Goal: Information Seeking & Learning: Learn about a topic

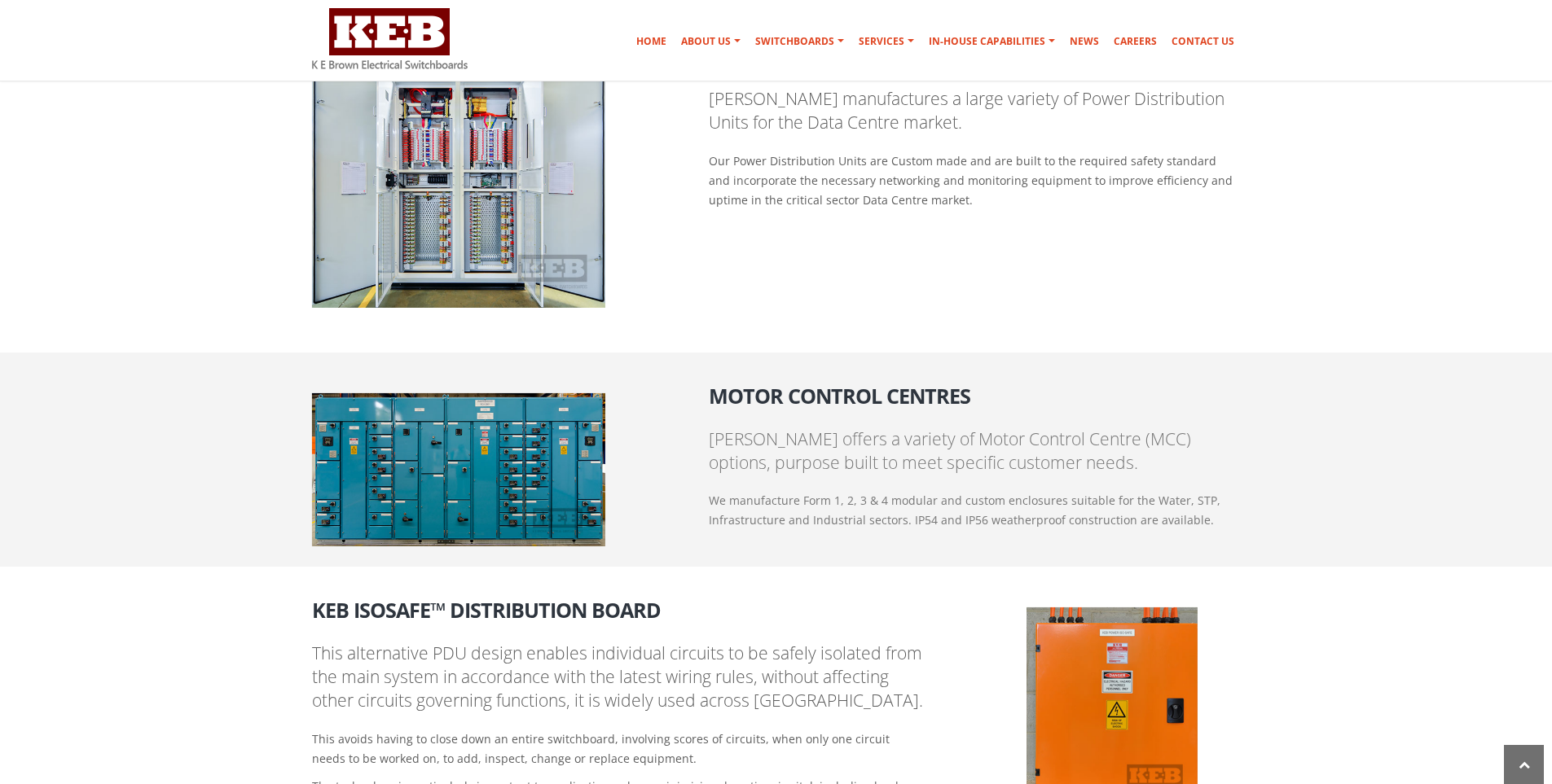
scroll to position [1710, 0]
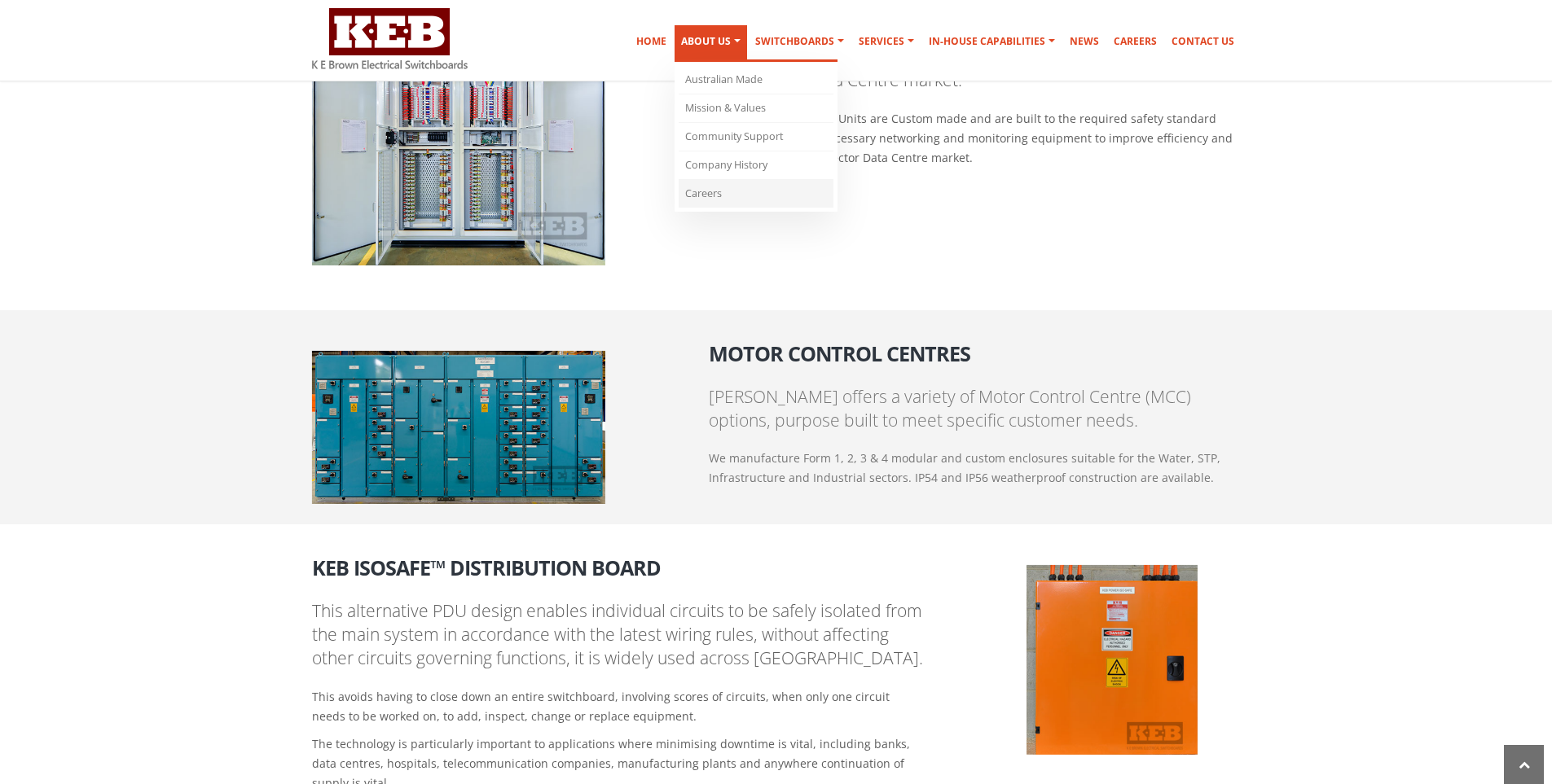
click at [711, 190] on link "Careers" at bounding box center [756, 193] width 155 height 28
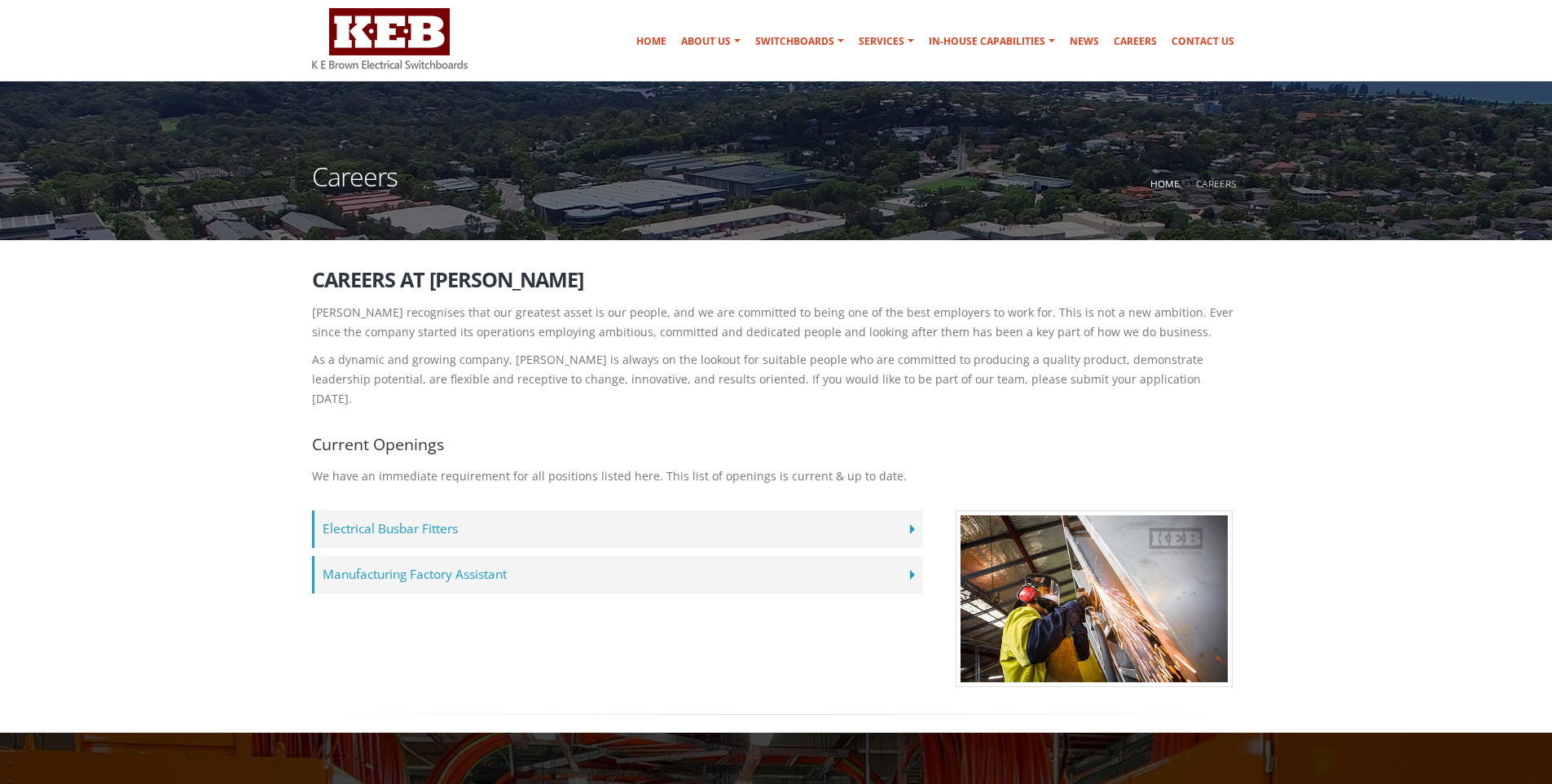
scroll to position [163, 0]
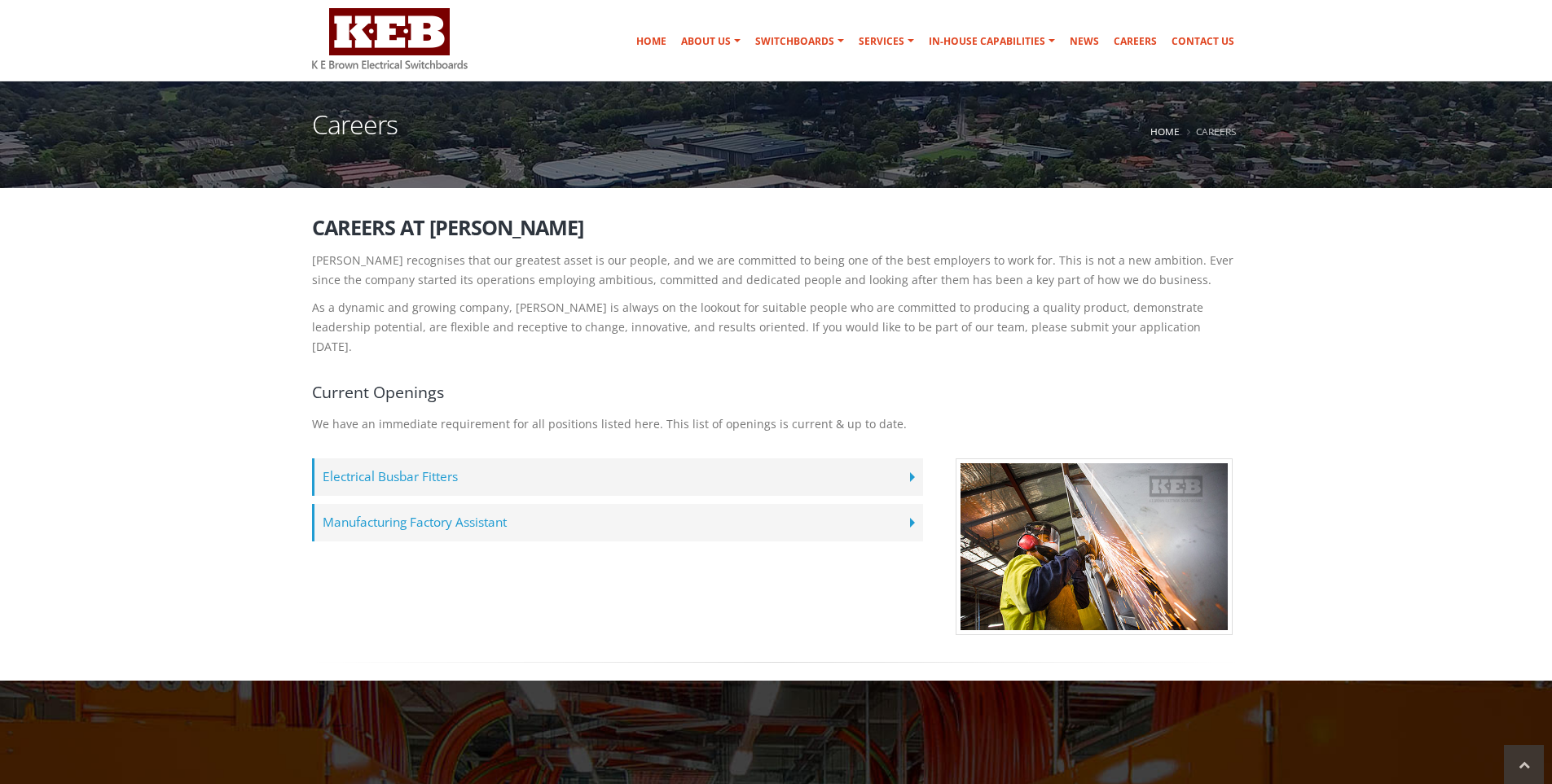
click at [468, 505] on label "Manufacturing Factory Assistant" at bounding box center [618, 523] width 611 height 37
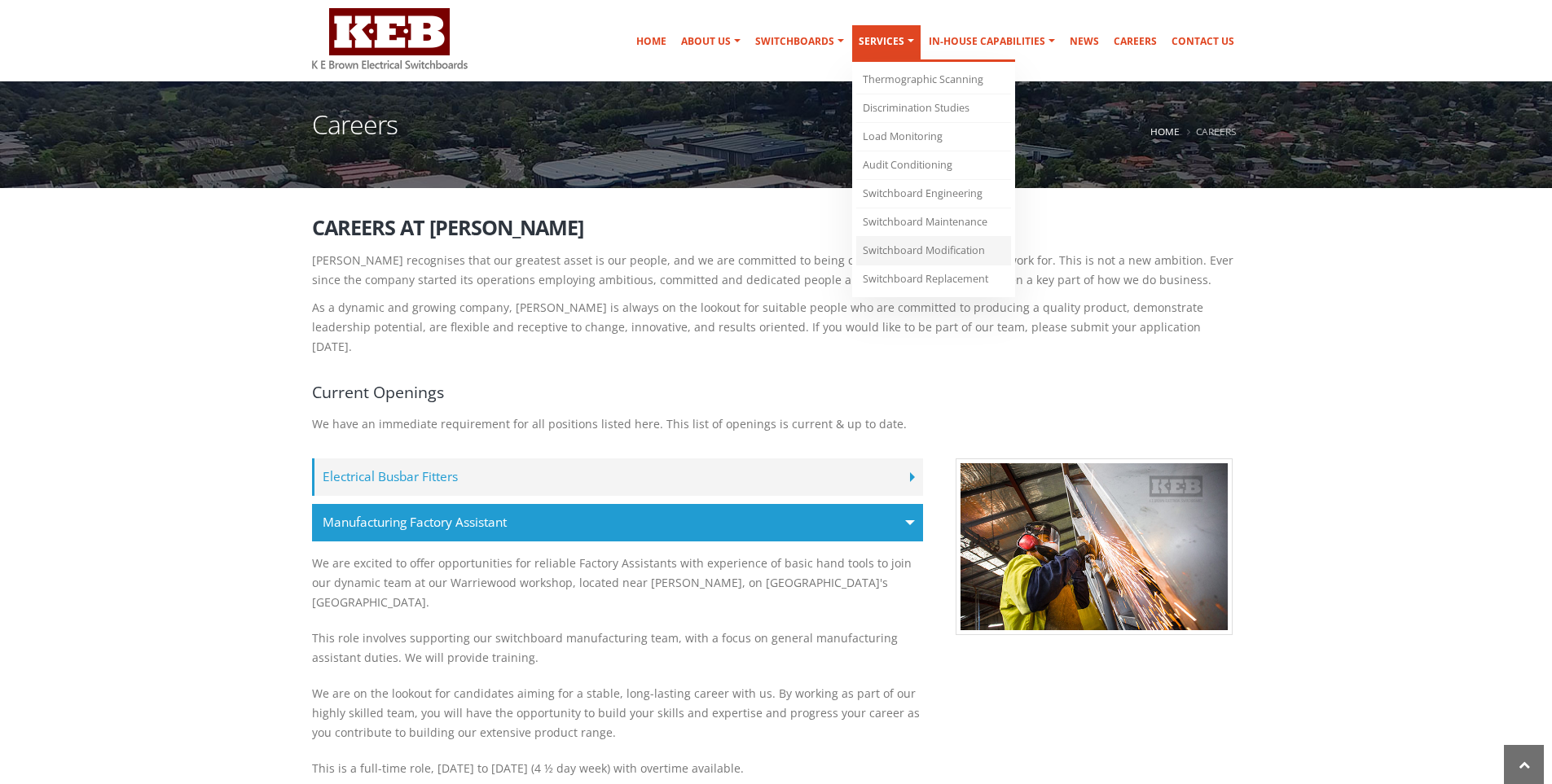
click at [896, 250] on link "Switchboard Modification" at bounding box center [934, 251] width 155 height 28
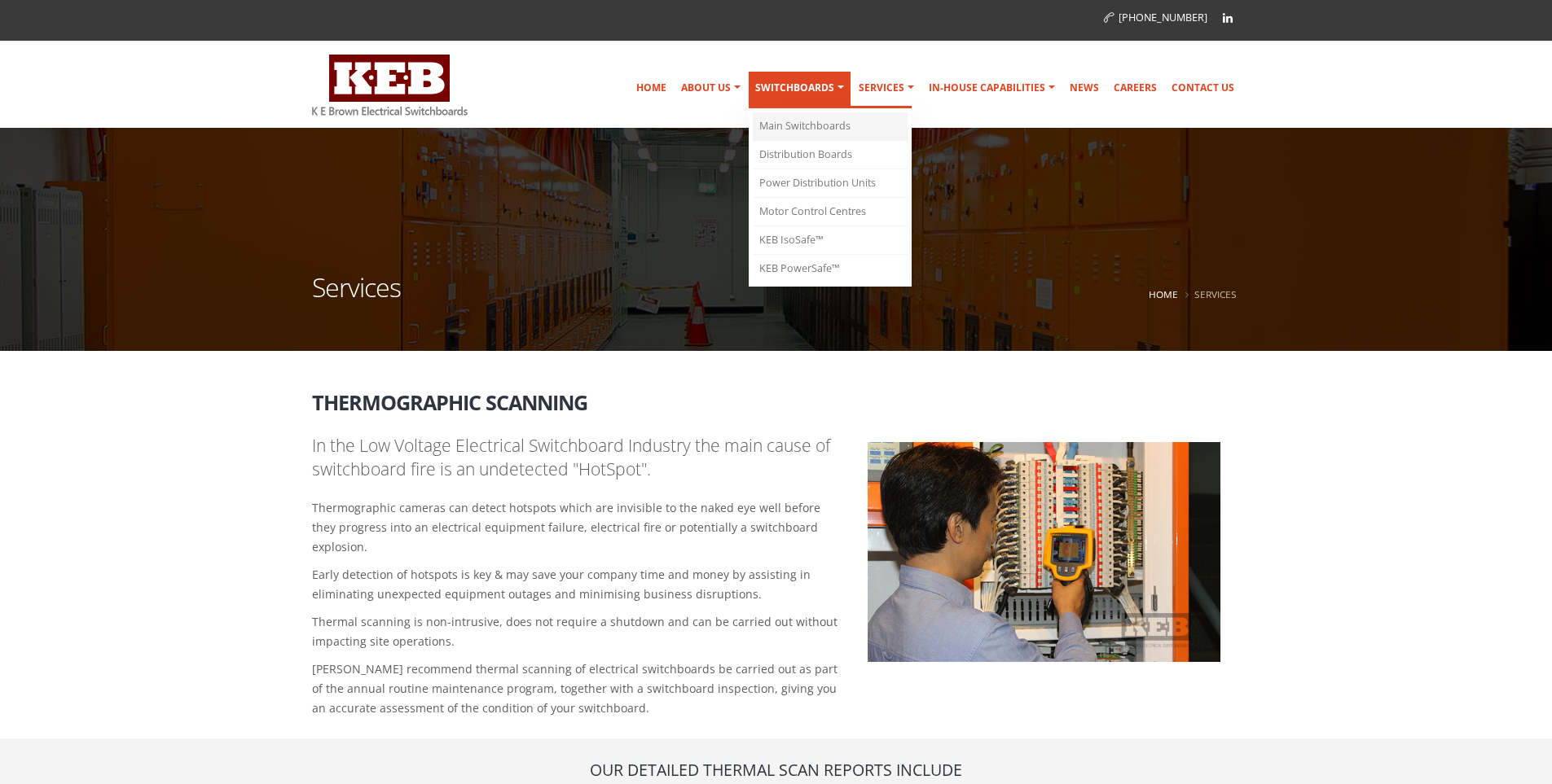
click at [820, 125] on link "Main Switchboards" at bounding box center [831, 126] width 155 height 28
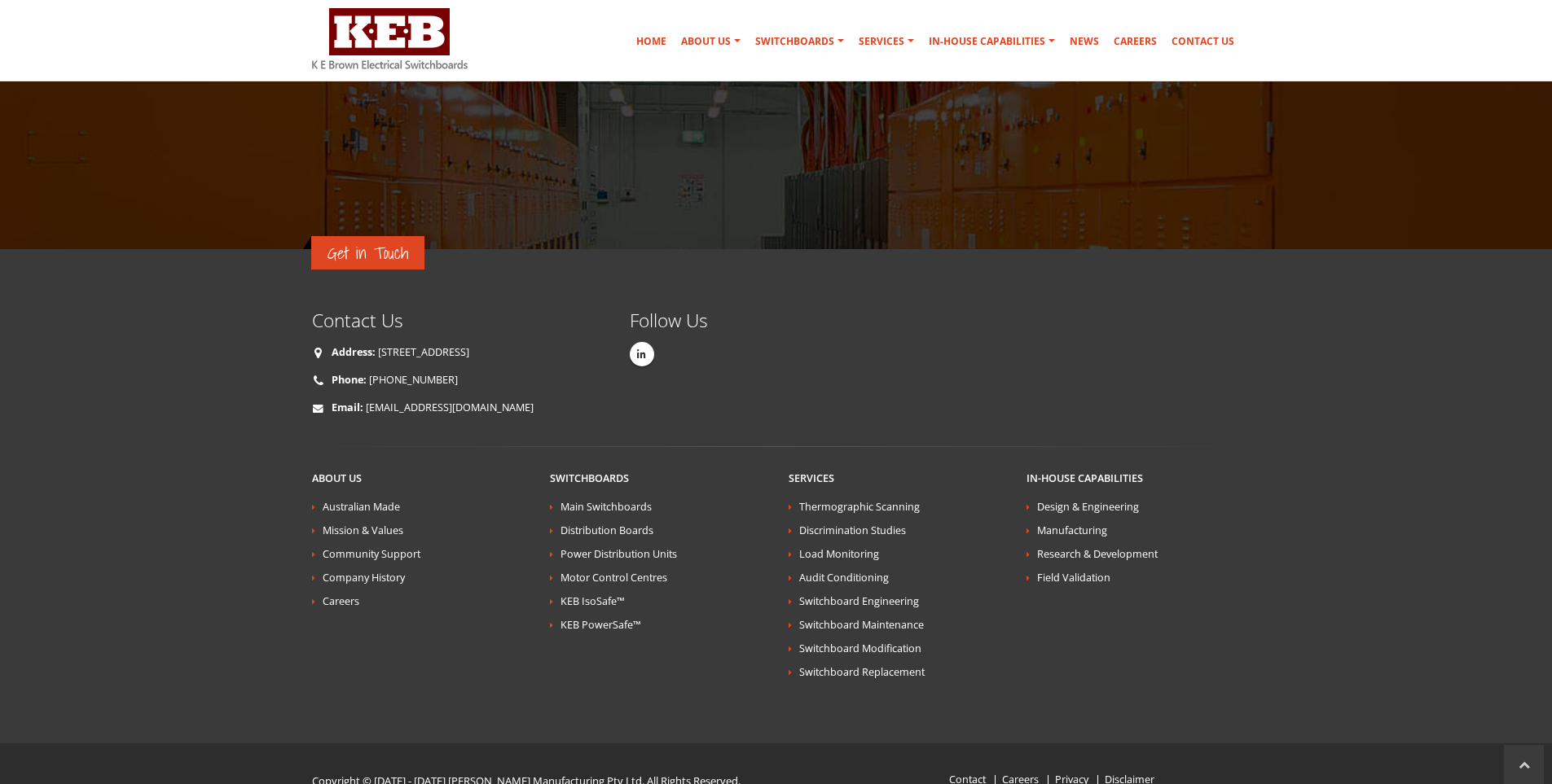
scroll to position [3665, 0]
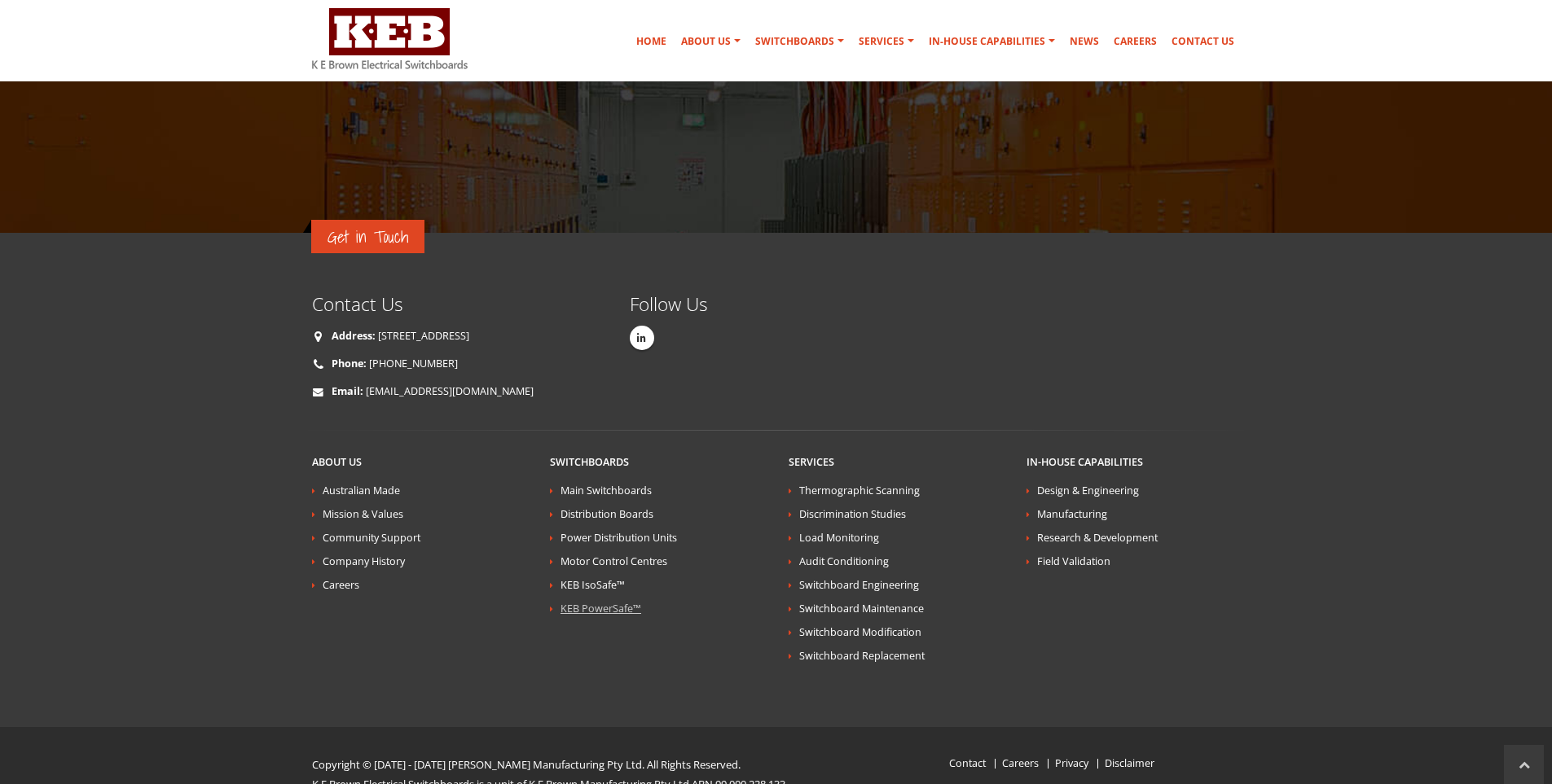
click at [589, 602] on link "KEB PowerSafe™" at bounding box center [601, 609] width 81 height 14
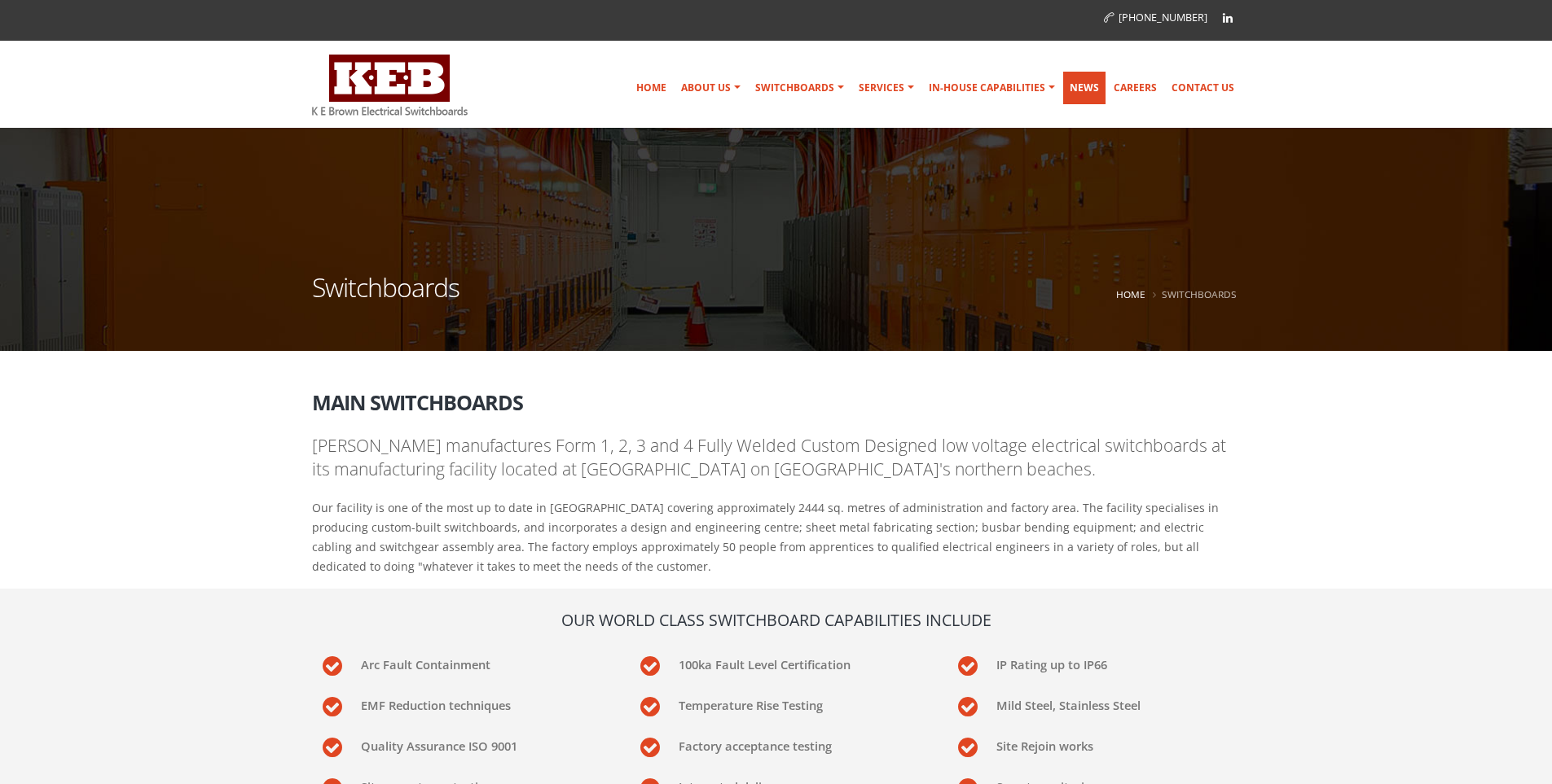
click at [1090, 89] on link "News" at bounding box center [1085, 88] width 43 height 33
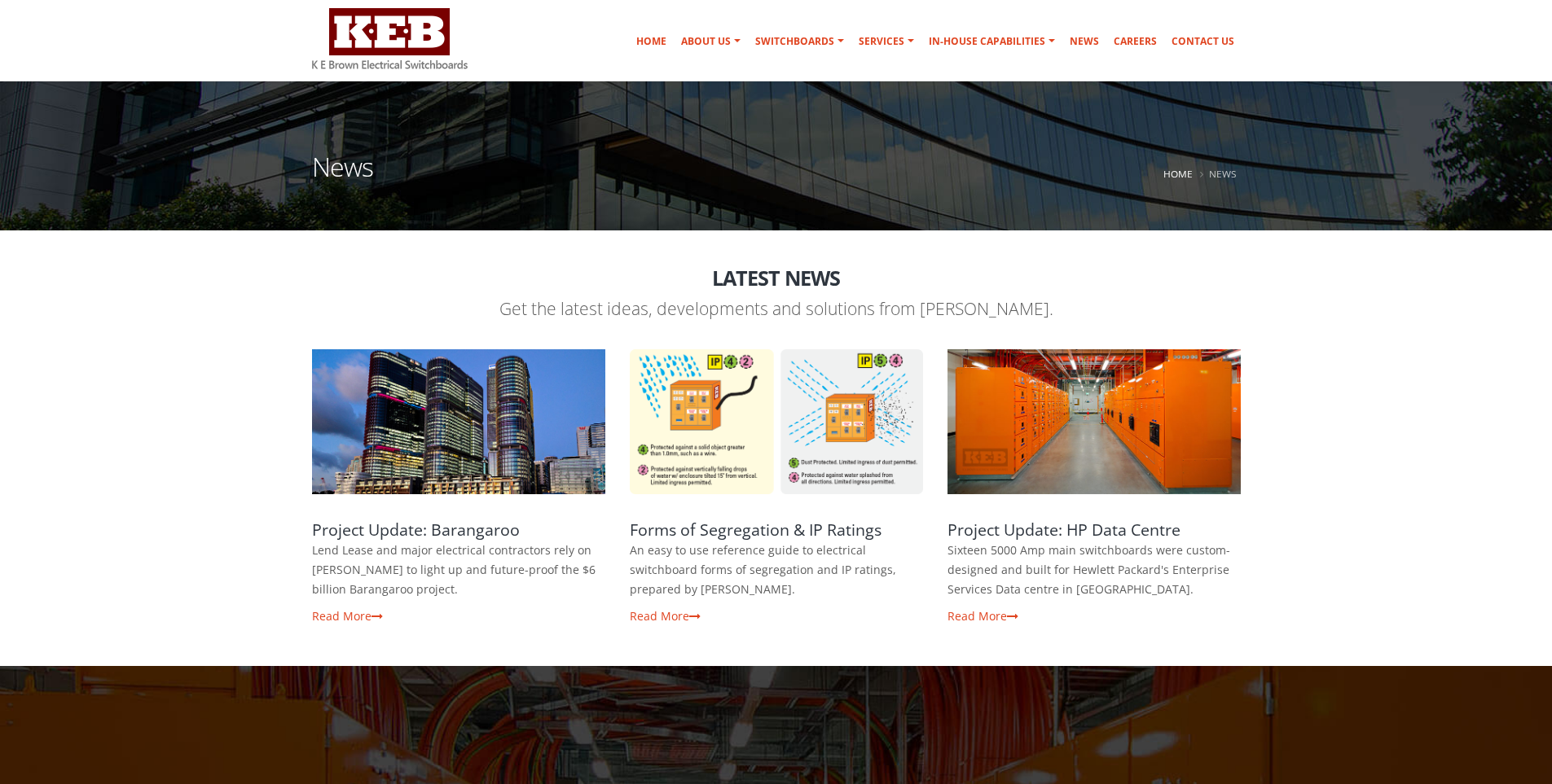
scroll to position [163, 0]
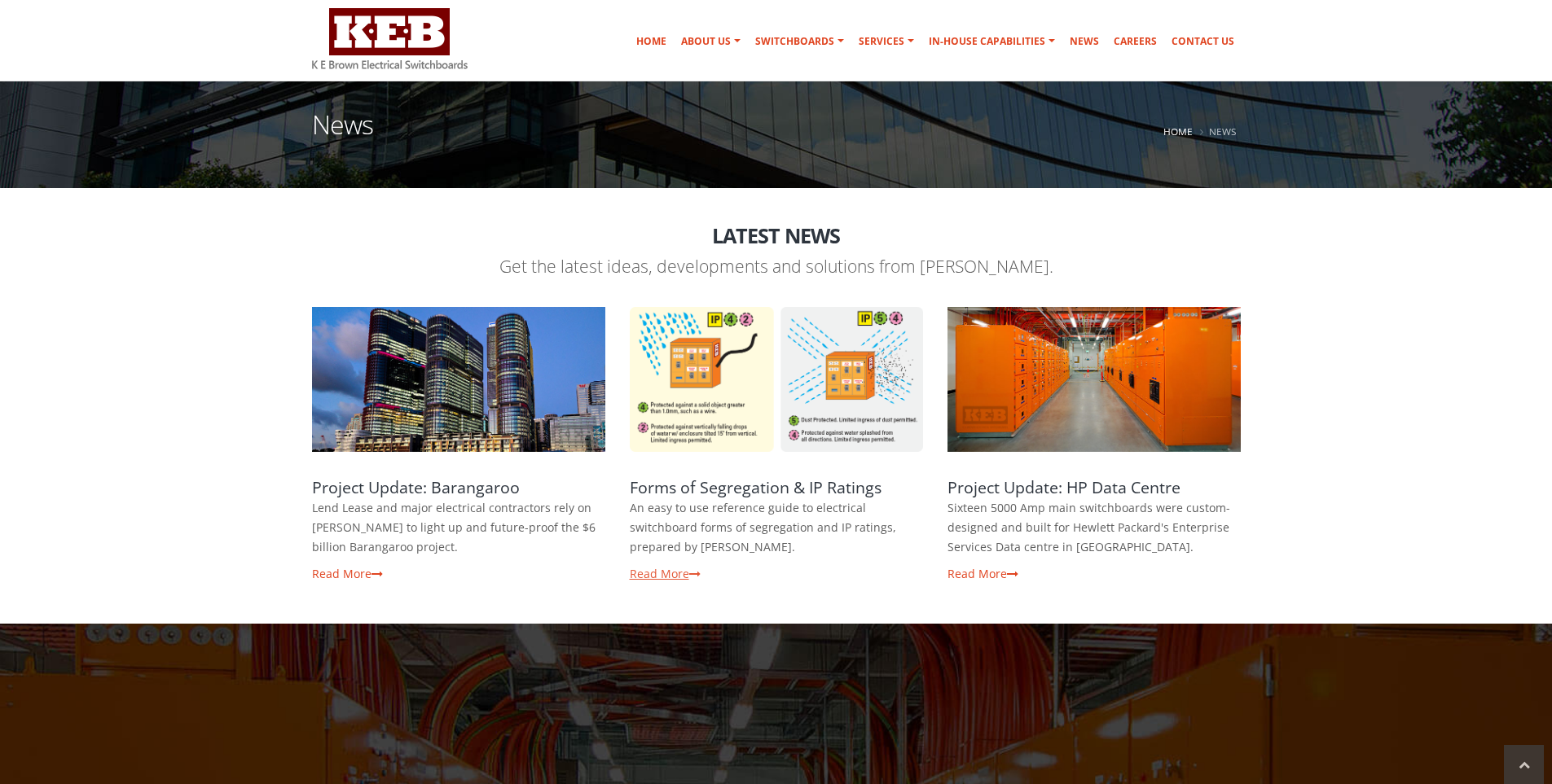
click at [655, 578] on link "Read More" at bounding box center [665, 573] width 71 height 15
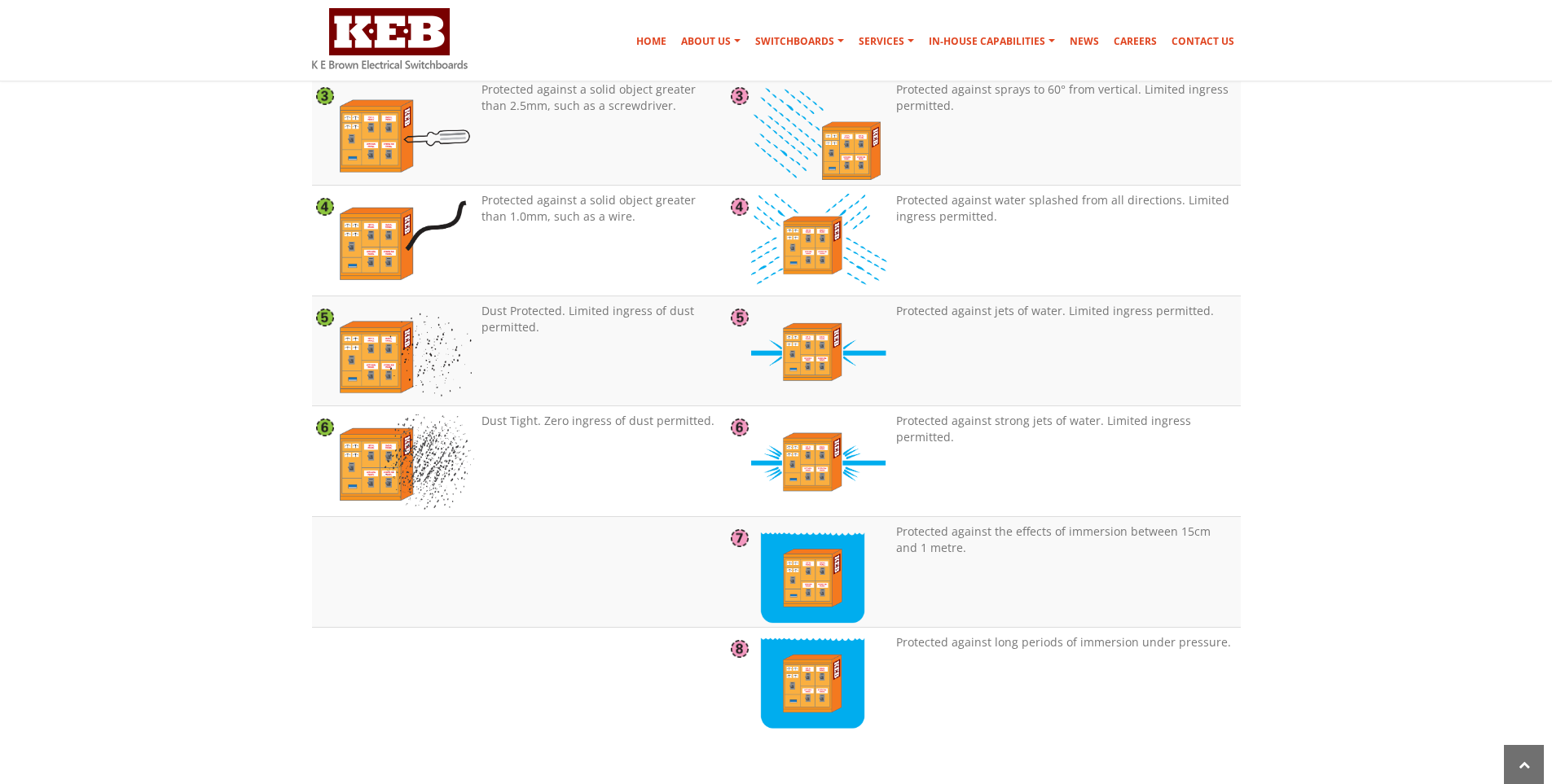
scroll to position [1791, 0]
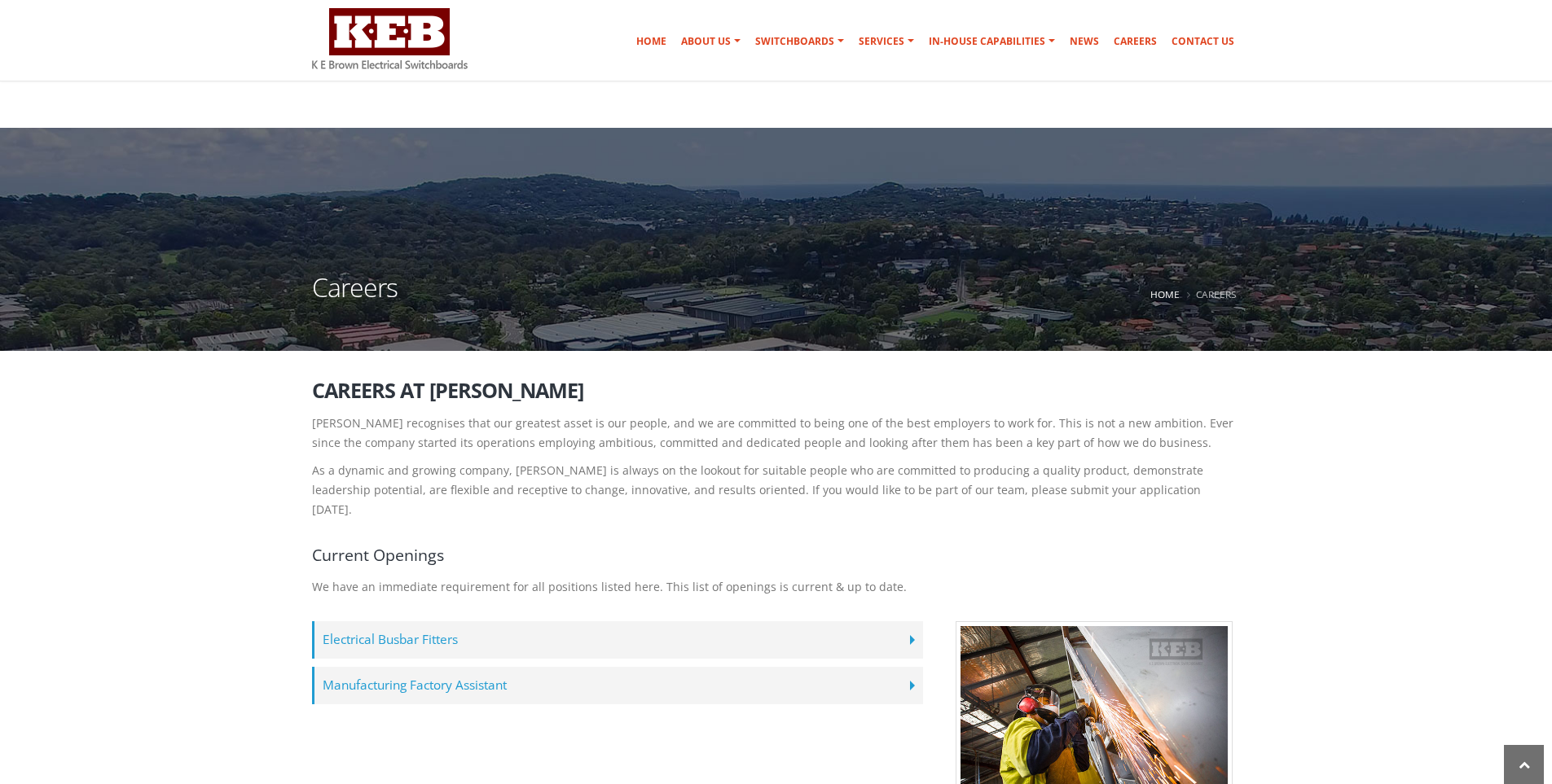
scroll to position [163, 0]
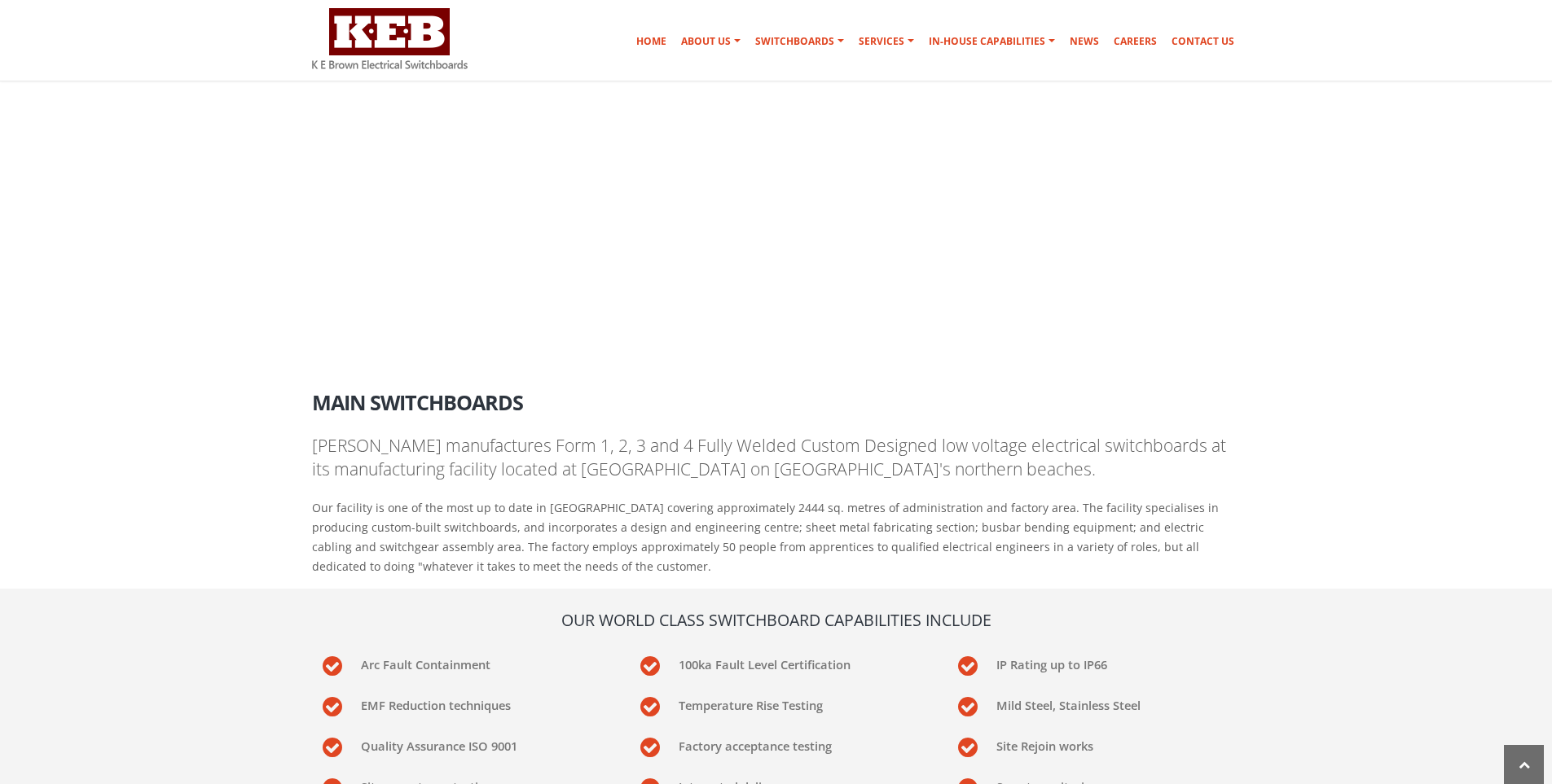
scroll to position [1710, 0]
